Goal: Task Accomplishment & Management: Use online tool/utility

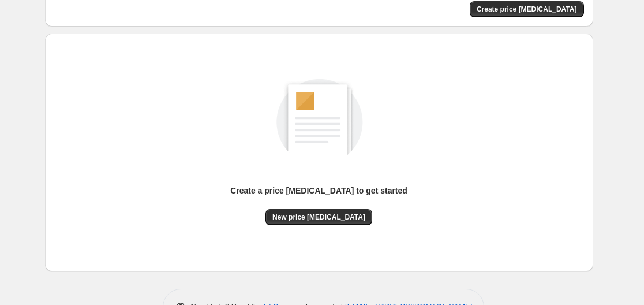
scroll to position [128, 0]
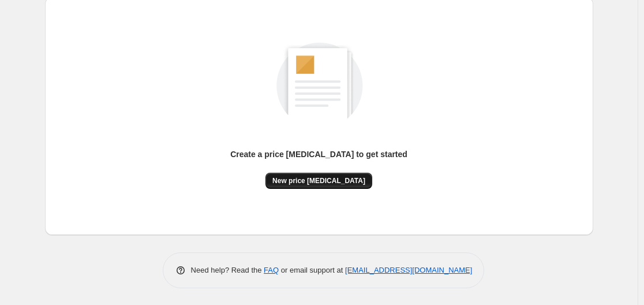
click at [331, 174] on button "New price [MEDICAL_DATA]" at bounding box center [319, 181] width 107 height 16
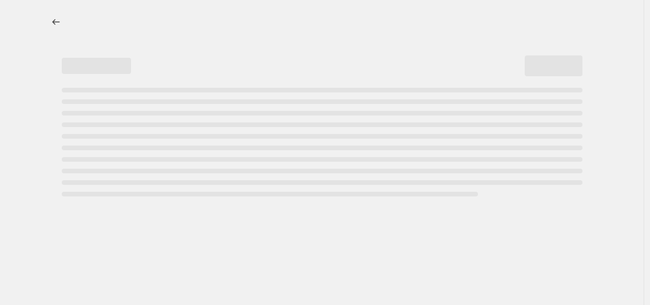
select select "percentage"
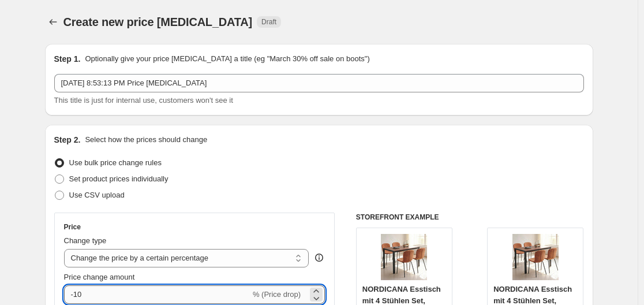
click at [121, 293] on input "-10" at bounding box center [157, 294] width 186 height 18
type input "-1"
type input "-35"
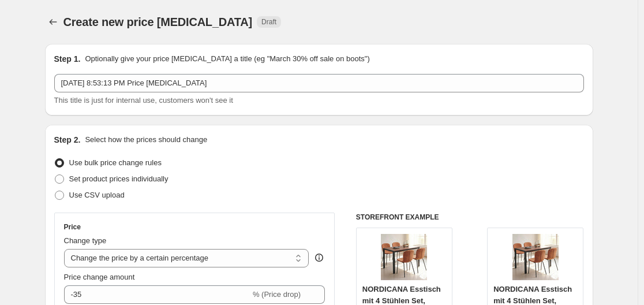
scroll to position [984, 0]
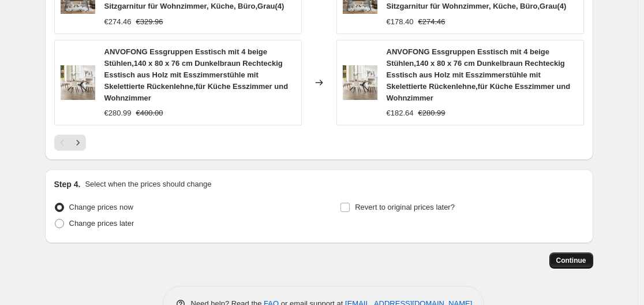
click at [572, 256] on span "Continue" at bounding box center [572, 260] width 30 height 9
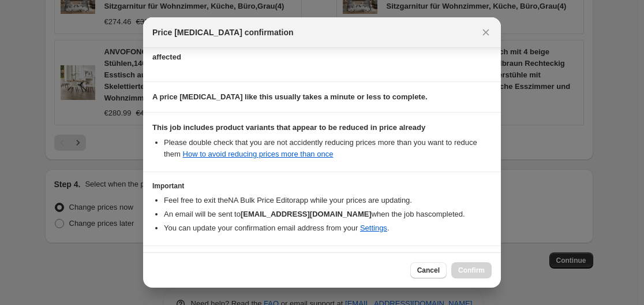
scroll to position [181, 0]
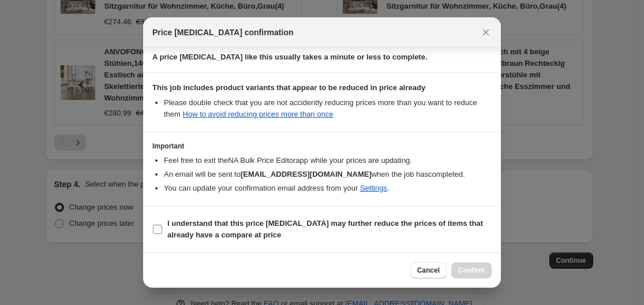
click at [307, 219] on b "I understand that this price [MEDICAL_DATA] may further reduce the prices of it…" at bounding box center [325, 229] width 316 height 20
click at [162, 225] on input "I understand that this price [MEDICAL_DATA] may further reduce the prices of it…" at bounding box center [157, 229] width 9 height 9
checkbox input "true"
click at [472, 266] on button "Confirm" at bounding box center [471, 270] width 40 height 16
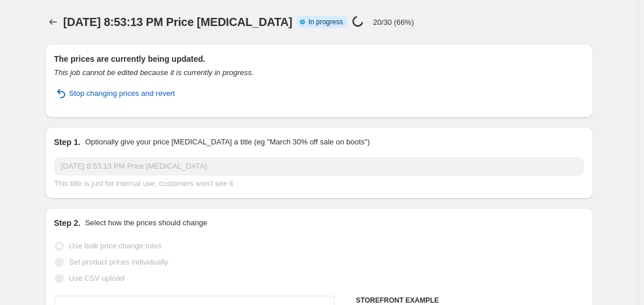
select select "percentage"
